Goal: Information Seeking & Learning: Learn about a topic

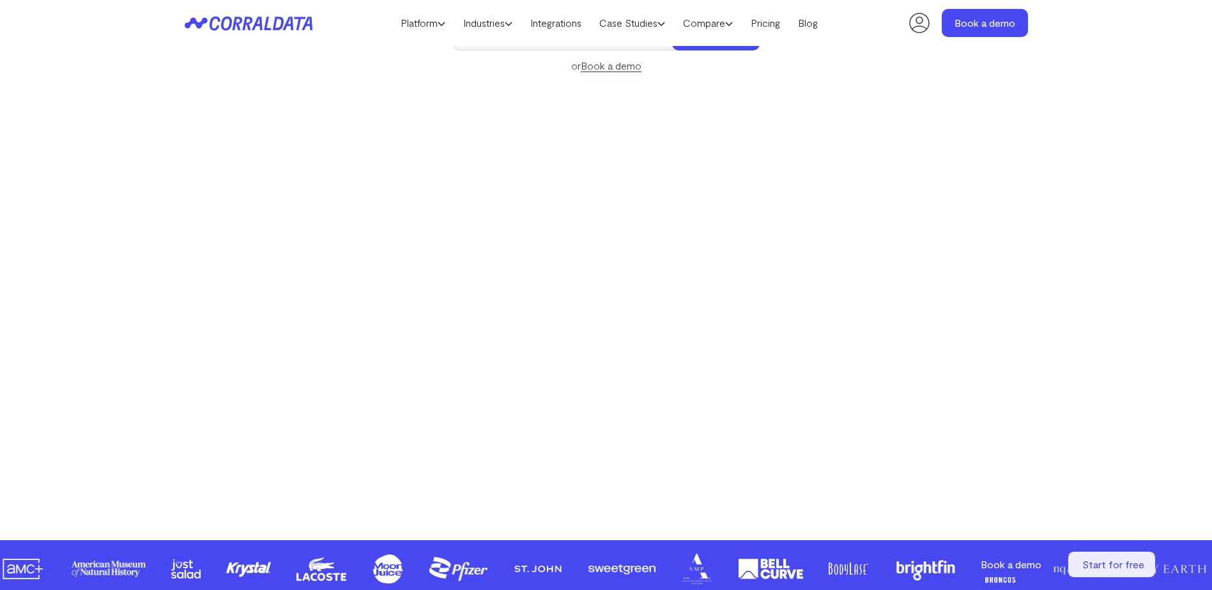
scroll to position [186, 0]
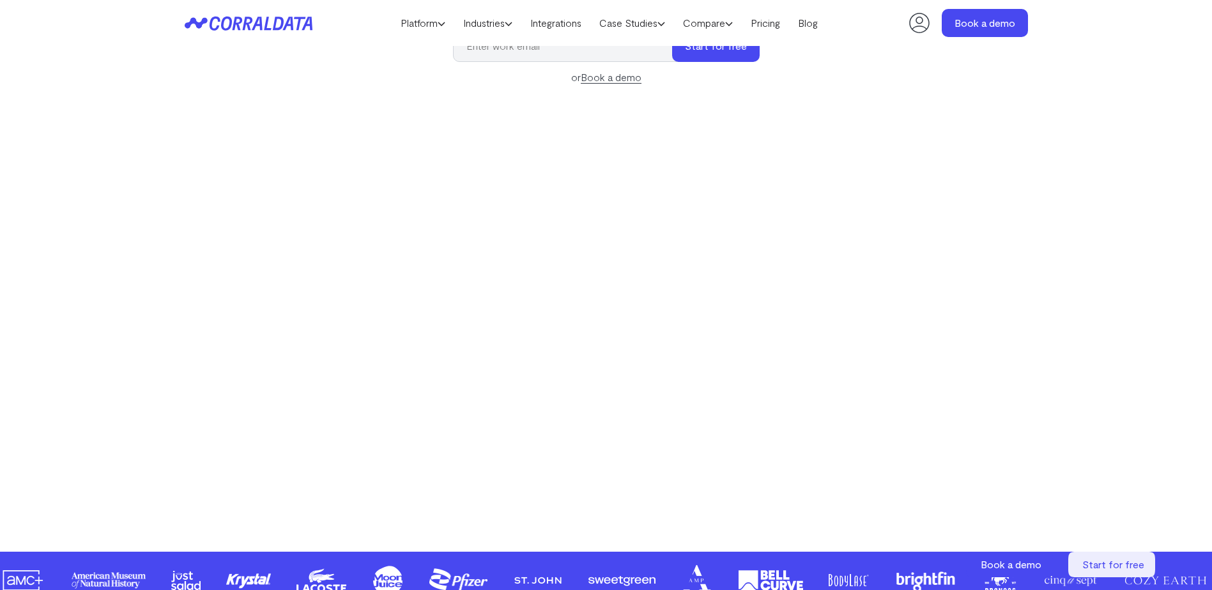
click at [262, 211] on div "Make your data work for you AI to build effortless reports, unlock hidden insig…" at bounding box center [606, 208] width 920 height 571
click at [423, 26] on link "Platform" at bounding box center [422, 22] width 63 height 19
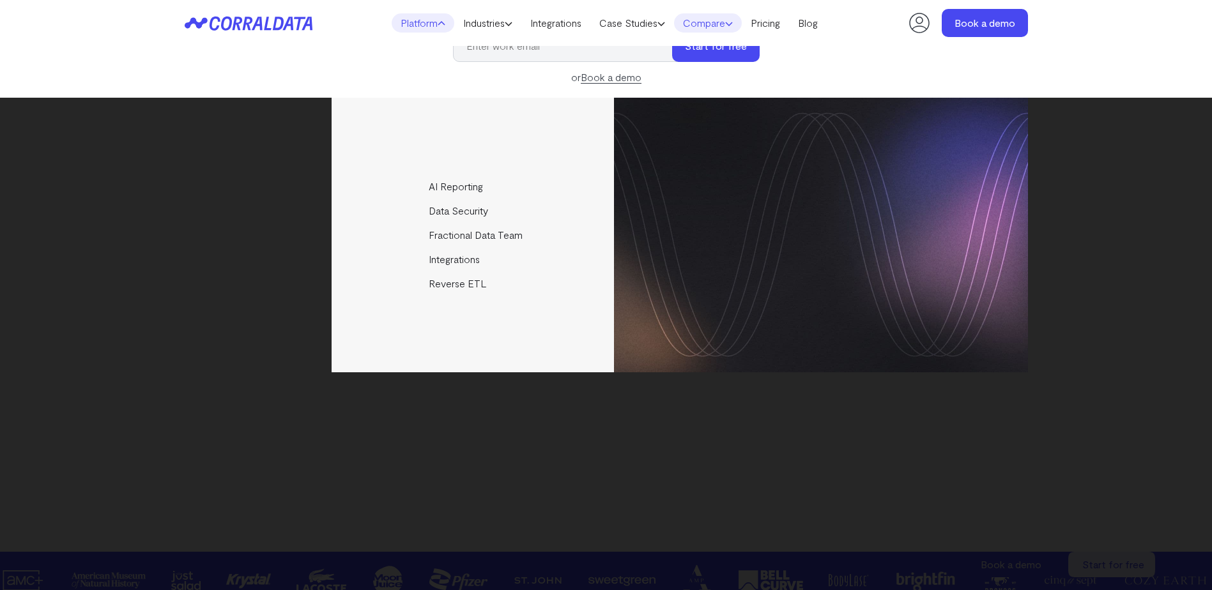
click at [729, 25] on link "Compare" at bounding box center [708, 22] width 68 height 19
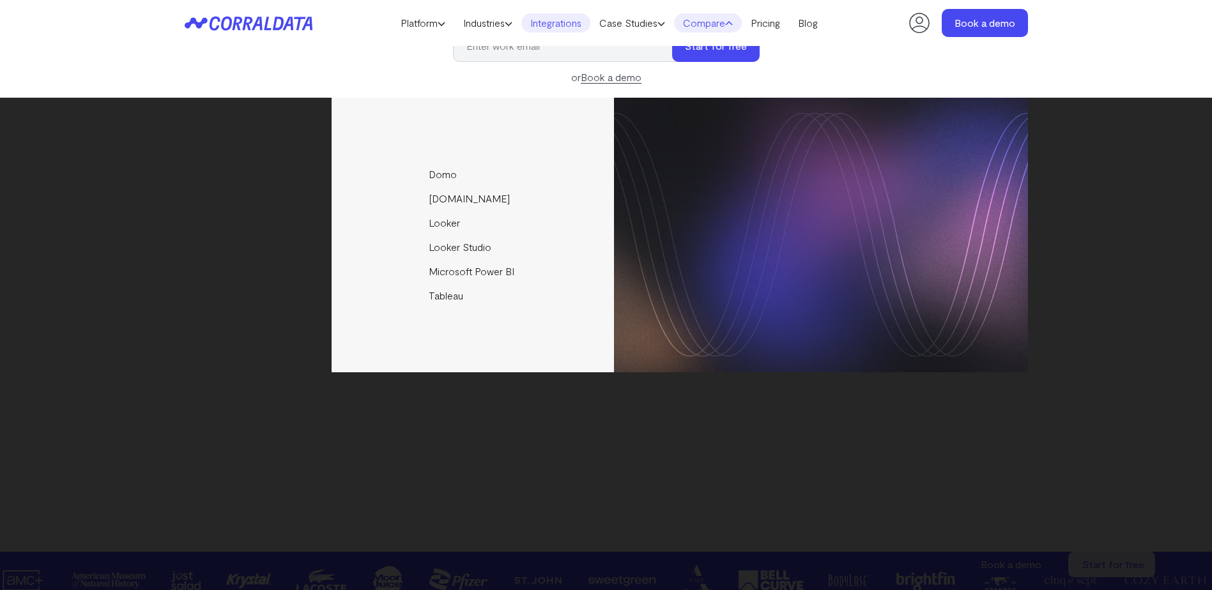
click at [581, 21] on link "Integrations" at bounding box center [555, 22] width 69 height 19
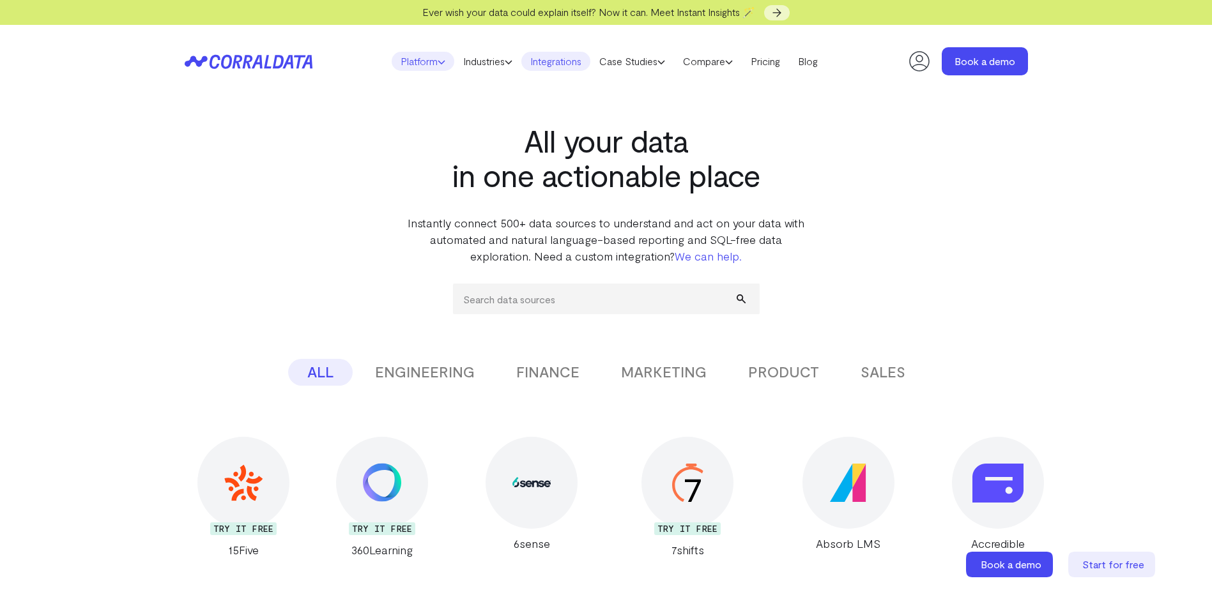
click at [427, 59] on link "Platform" at bounding box center [422, 61] width 63 height 19
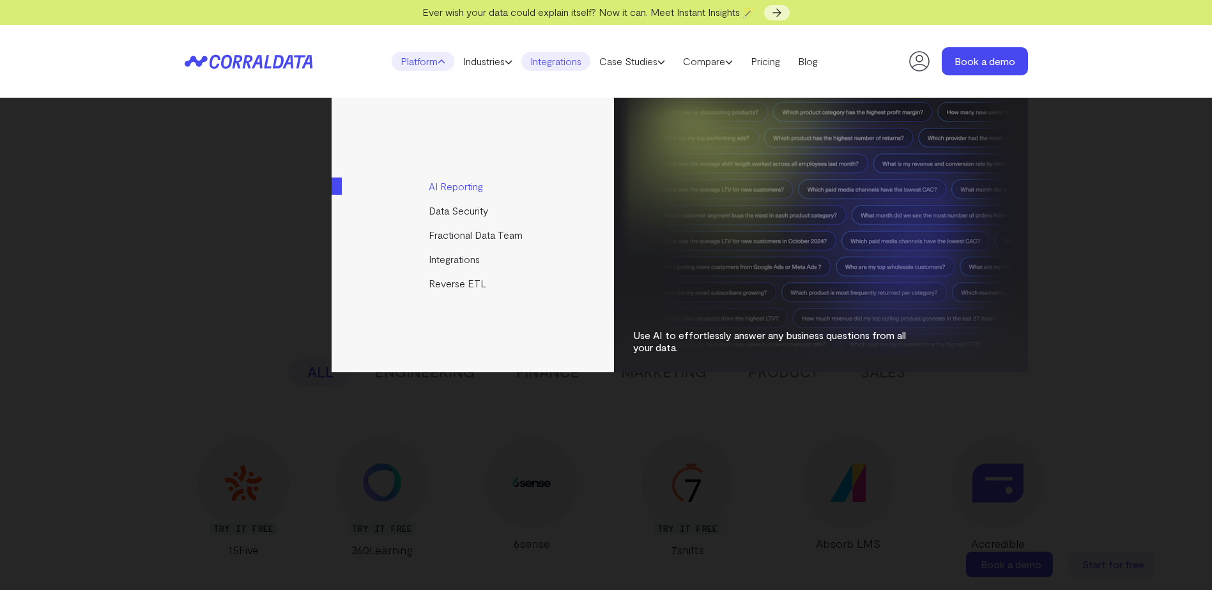
click at [467, 186] on link "AI Reporting" at bounding box center [473, 186] width 284 height 24
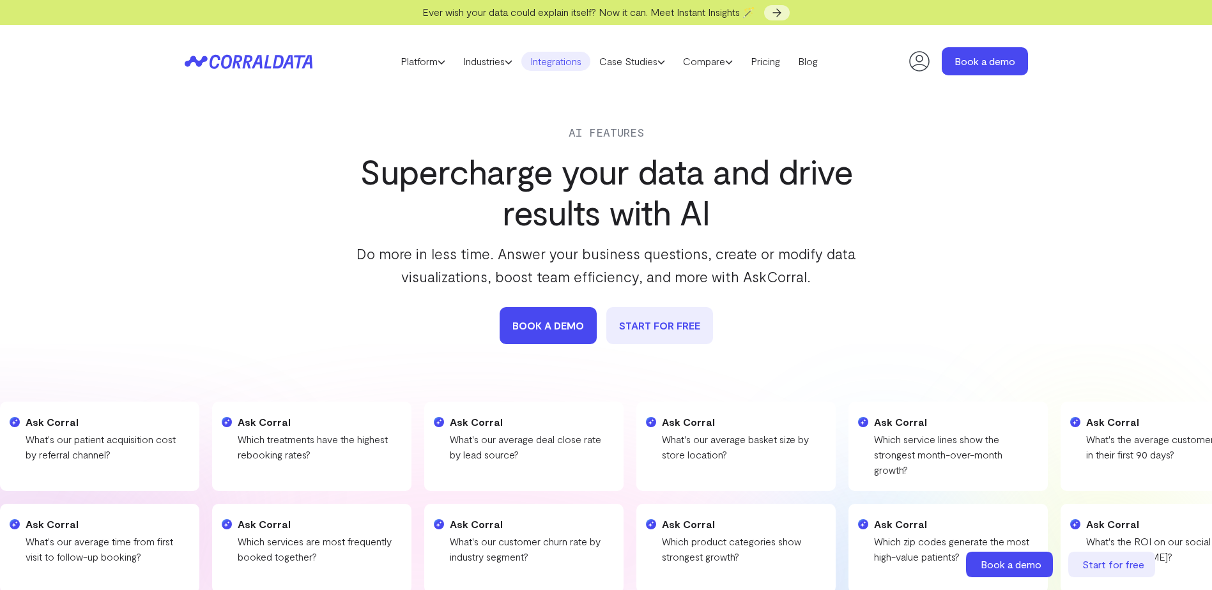
click at [560, 60] on link "Integrations" at bounding box center [555, 61] width 69 height 19
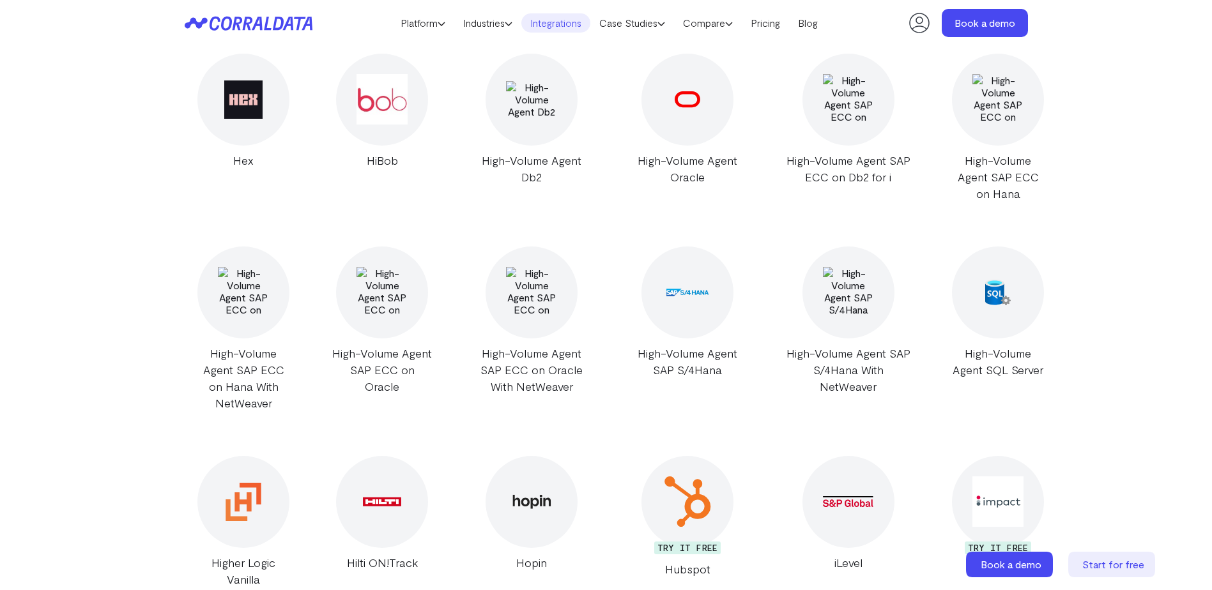
scroll to position [20493, 0]
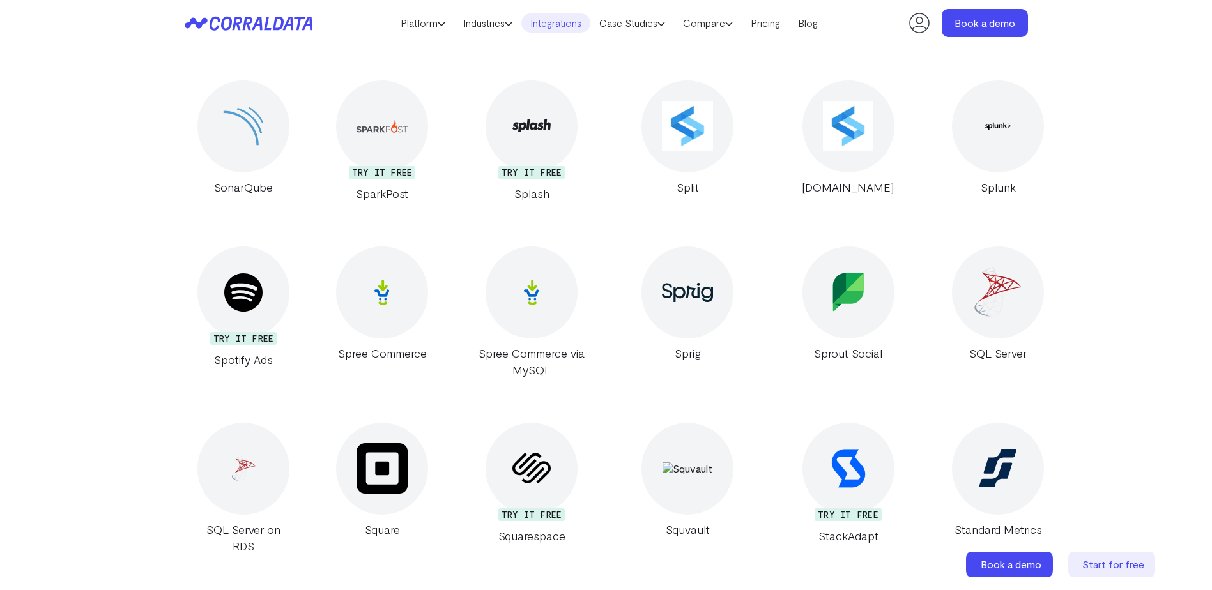
click at [966, 273] on div at bounding box center [998, 293] width 92 height 92
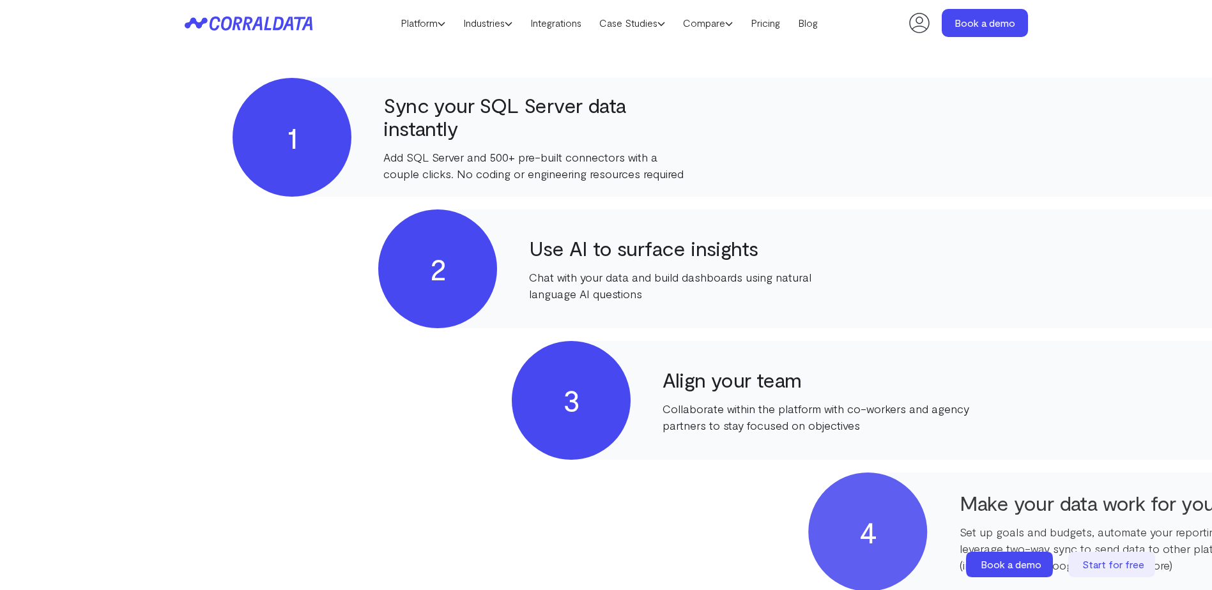
scroll to position [824, 0]
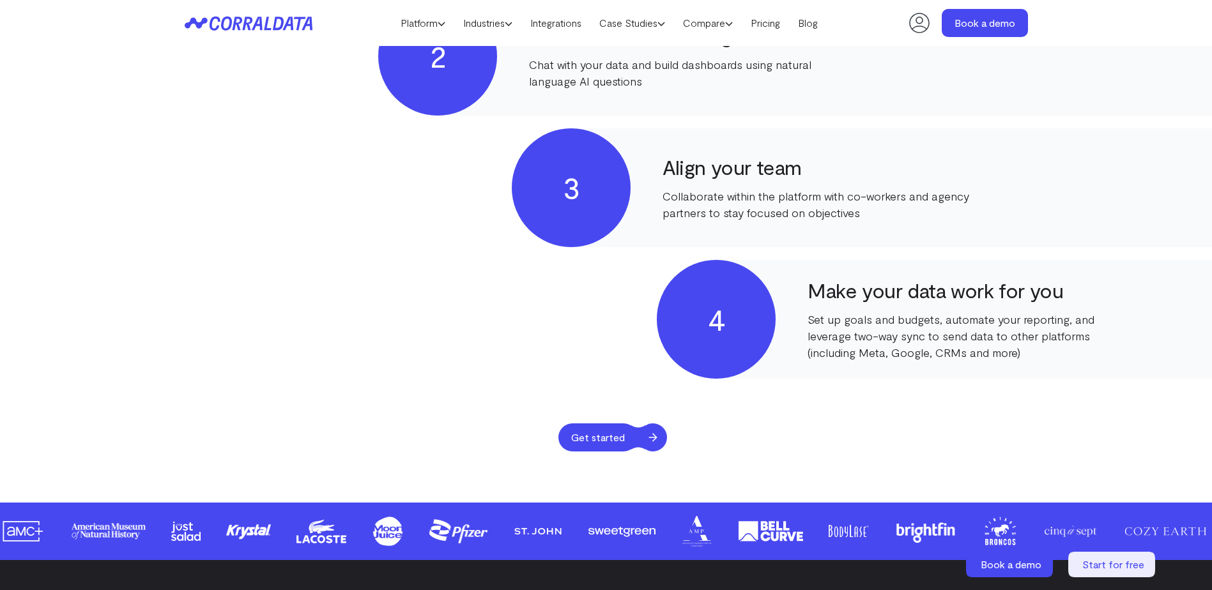
click at [604, 441] on span "Get started" at bounding box center [597, 437] width 79 height 28
